Goal: Information Seeking & Learning: Find specific fact

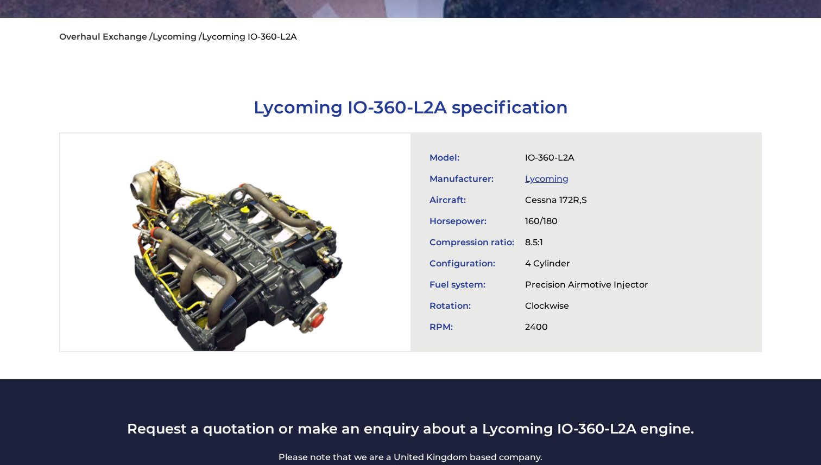
scroll to position [290, 0]
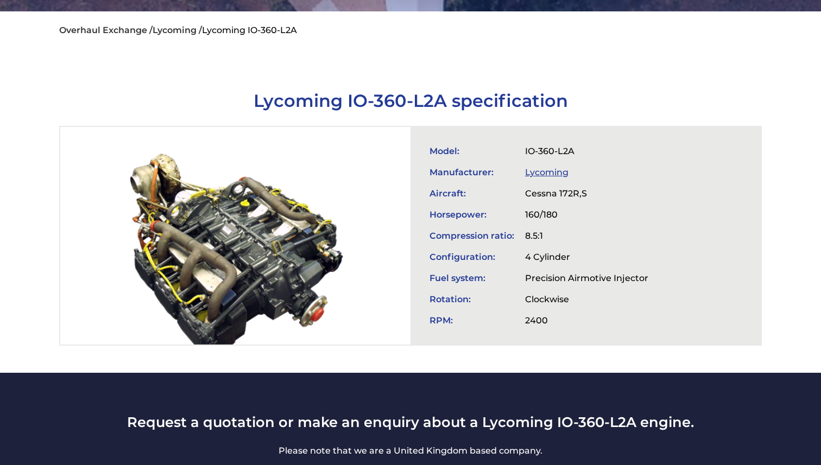
click at [540, 189] on td "Cessna 172R,S" at bounding box center [586, 193] width 134 height 21
click at [453, 211] on td "Horsepower:" at bounding box center [472, 214] width 96 height 21
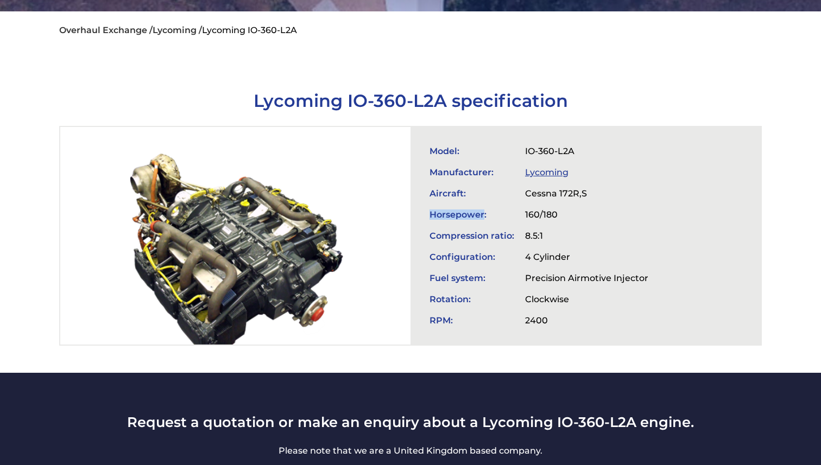
click at [453, 211] on td "Horsepower:" at bounding box center [472, 214] width 96 height 21
click at [515, 214] on td "Horsepower:" at bounding box center [472, 214] width 96 height 21
click at [539, 216] on td "160/180" at bounding box center [586, 214] width 134 height 21
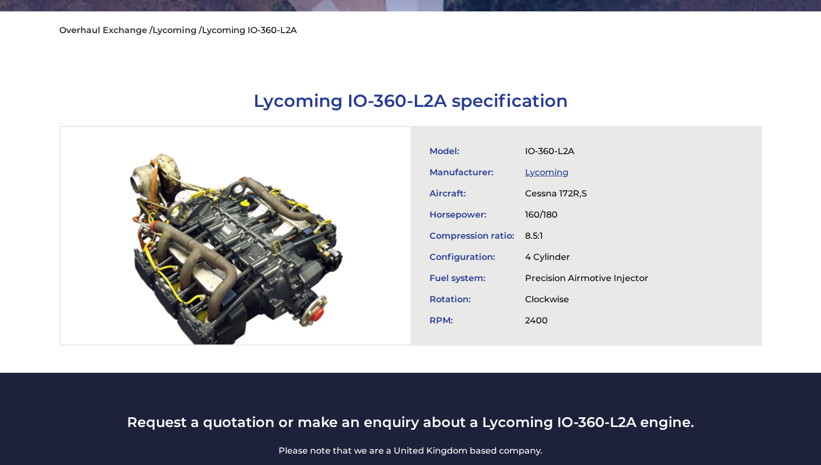
click at [539, 216] on td "160/180" at bounding box center [586, 214] width 134 height 21
click at [554, 214] on td "160/180" at bounding box center [586, 214] width 134 height 21
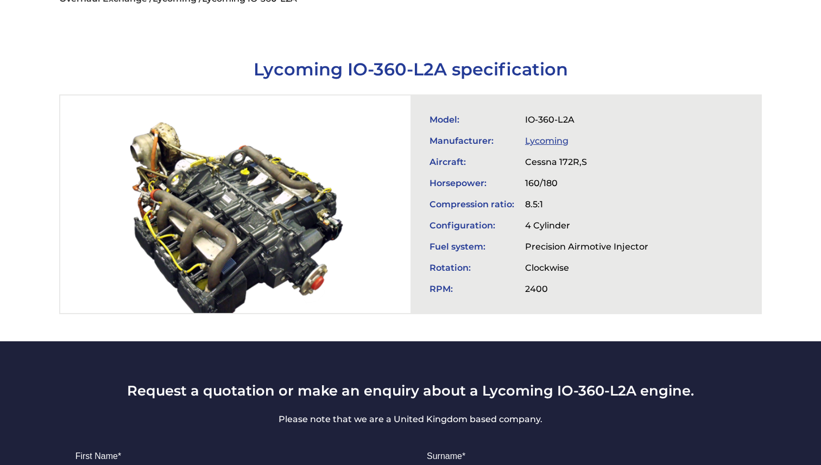
scroll to position [322, 0]
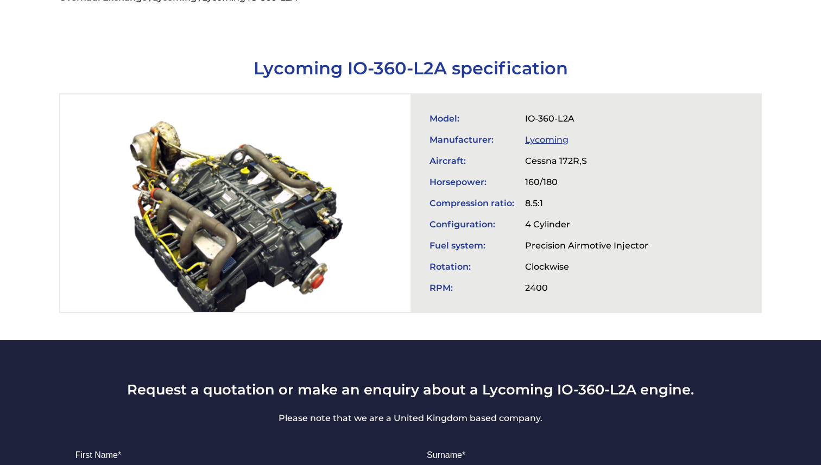
click at [543, 255] on td "Precision Airmotive Injector" at bounding box center [586, 245] width 134 height 21
click at [592, 247] on td "Precision Airmotive Injector" at bounding box center [586, 245] width 134 height 21
click at [541, 251] on td "Precision Airmotive Injector" at bounding box center [586, 245] width 134 height 21
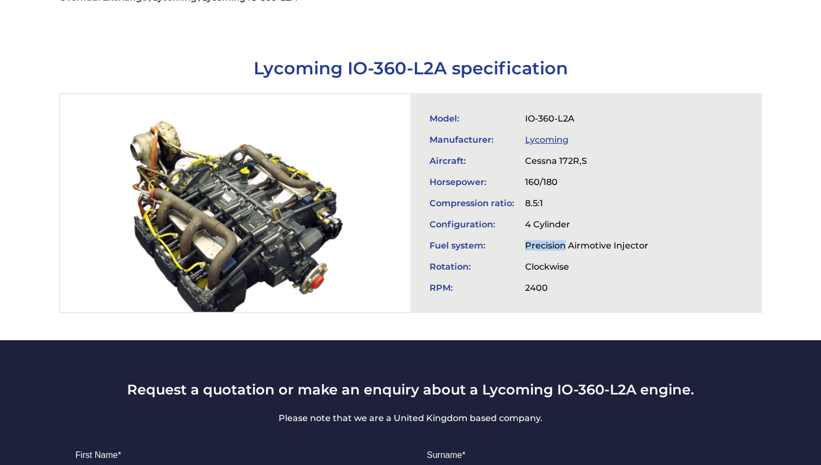
click at [576, 247] on td "Precision Airmotive Injector" at bounding box center [586, 245] width 134 height 21
click at [547, 245] on td "Precision Airmotive Injector" at bounding box center [586, 245] width 134 height 21
click at [589, 245] on td "Precision Airmotive Injector" at bounding box center [586, 245] width 134 height 21
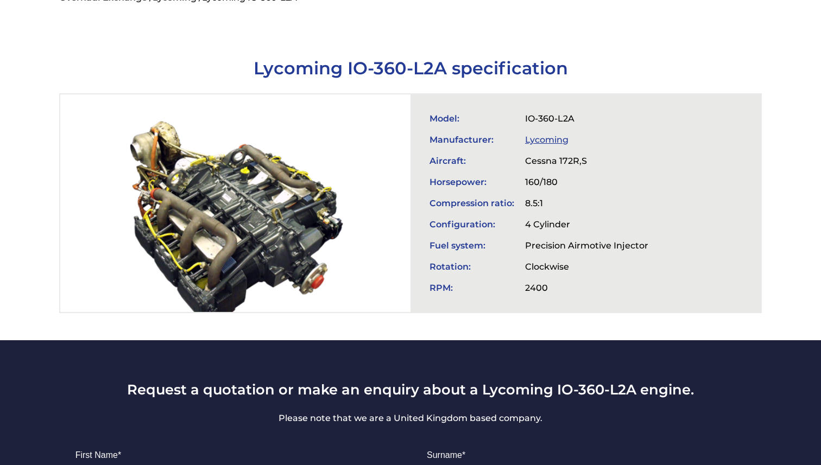
click at [589, 245] on td "Precision Airmotive Injector" at bounding box center [586, 245] width 134 height 21
click at [547, 247] on td "Precision Airmotive Injector" at bounding box center [586, 245] width 134 height 21
click at [584, 247] on td "Precision Airmotive Injector" at bounding box center [586, 245] width 134 height 21
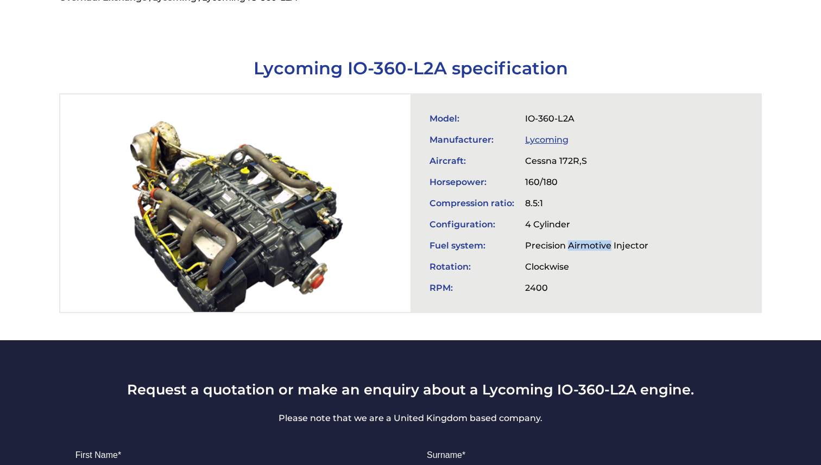
click at [556, 249] on td "Precision Airmotive Injector" at bounding box center [586, 245] width 134 height 21
click at [596, 249] on td "Precision Airmotive Injector" at bounding box center [586, 245] width 134 height 21
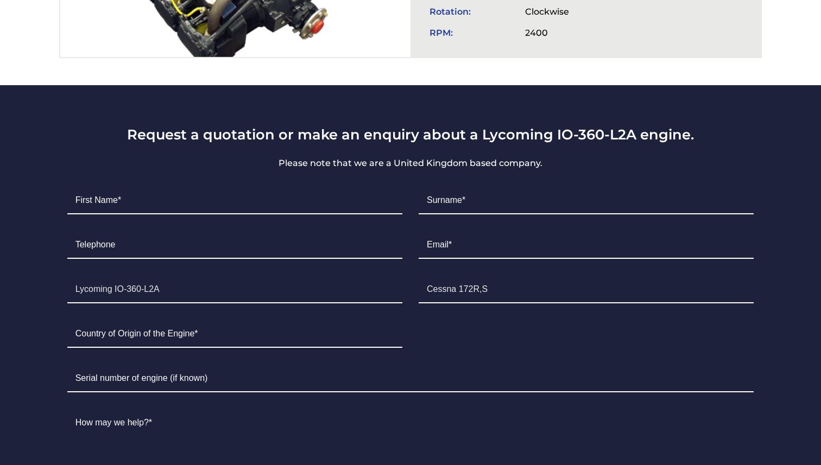
scroll to position [590, 0]
